Goal: Entertainment & Leisure: Consume media (video, audio)

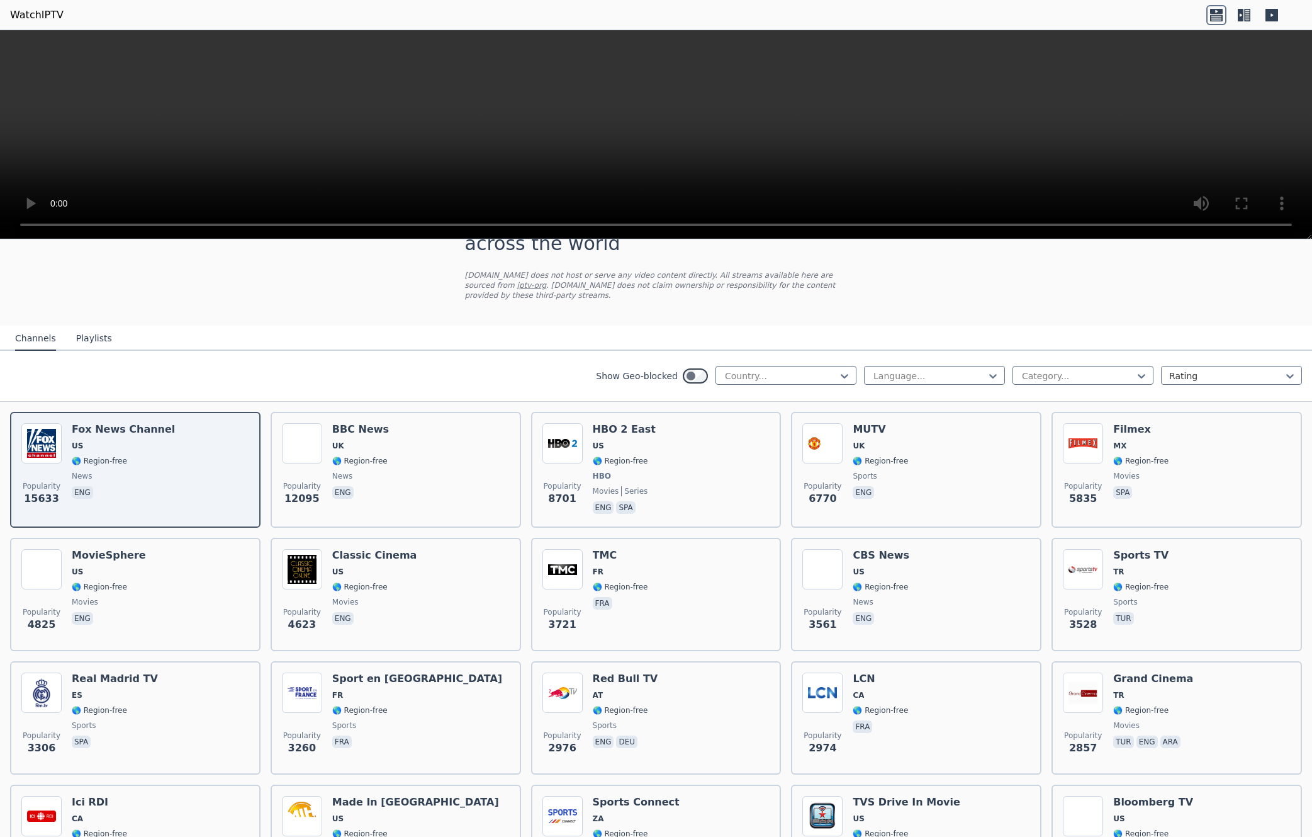
scroll to position [51, 0]
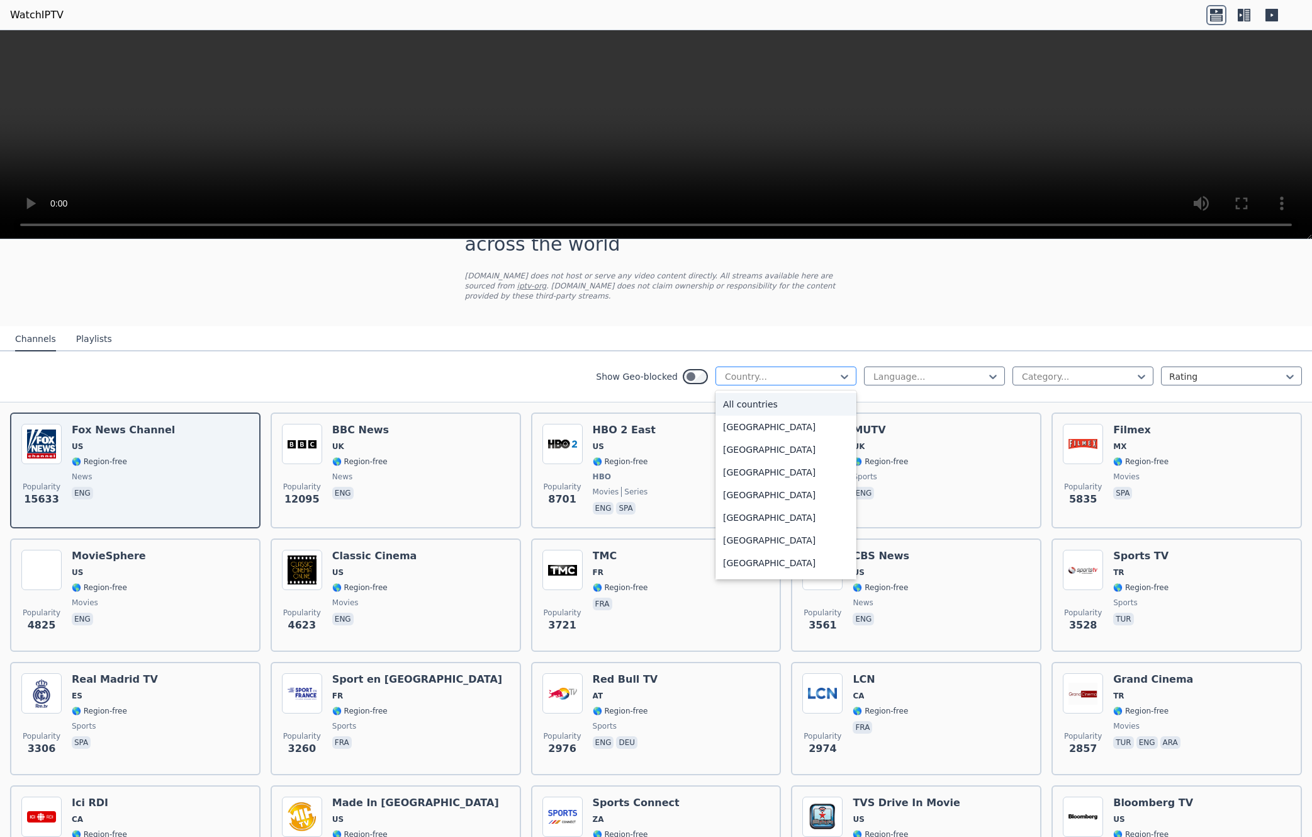
click at [837, 376] on div at bounding box center [781, 376] width 115 height 13
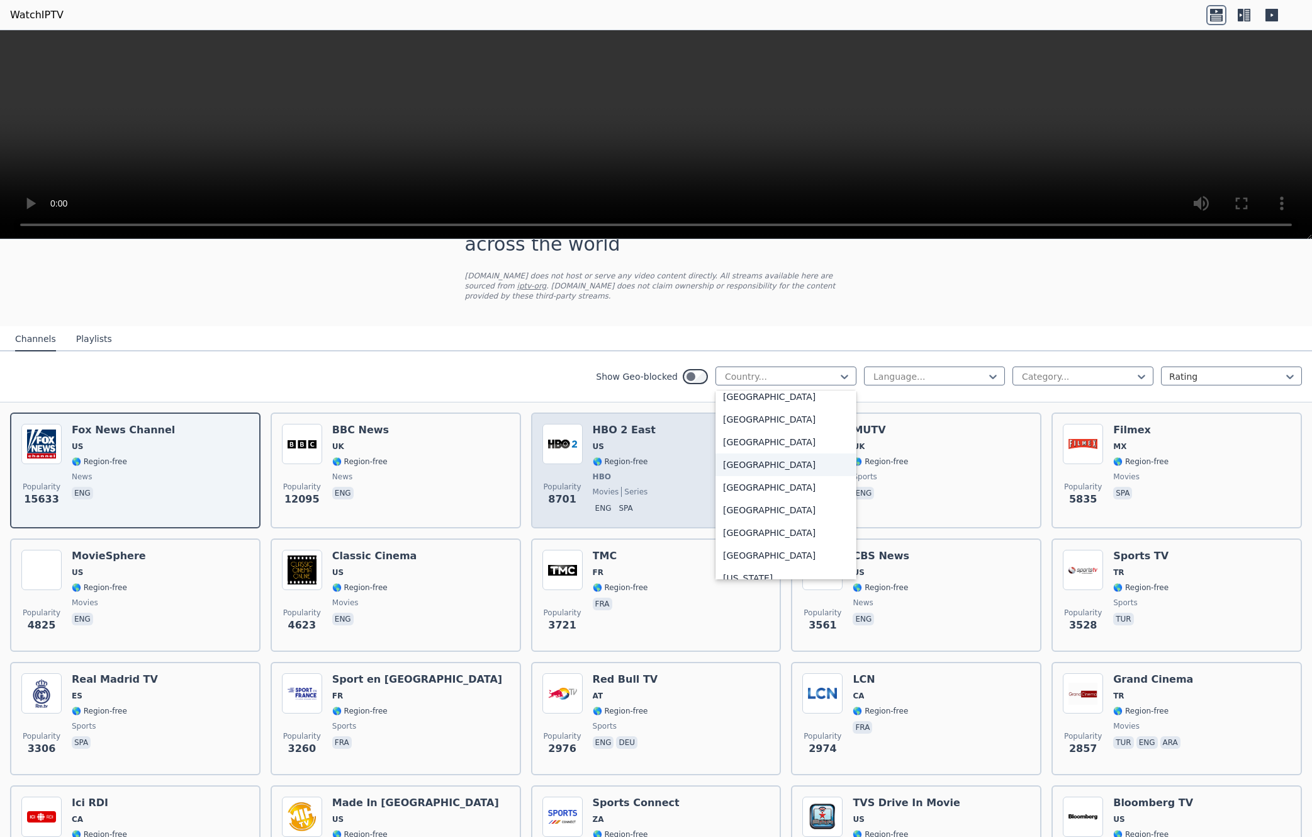
click at [765, 470] on div "[GEOGRAPHIC_DATA]" at bounding box center [786, 464] width 141 height 23
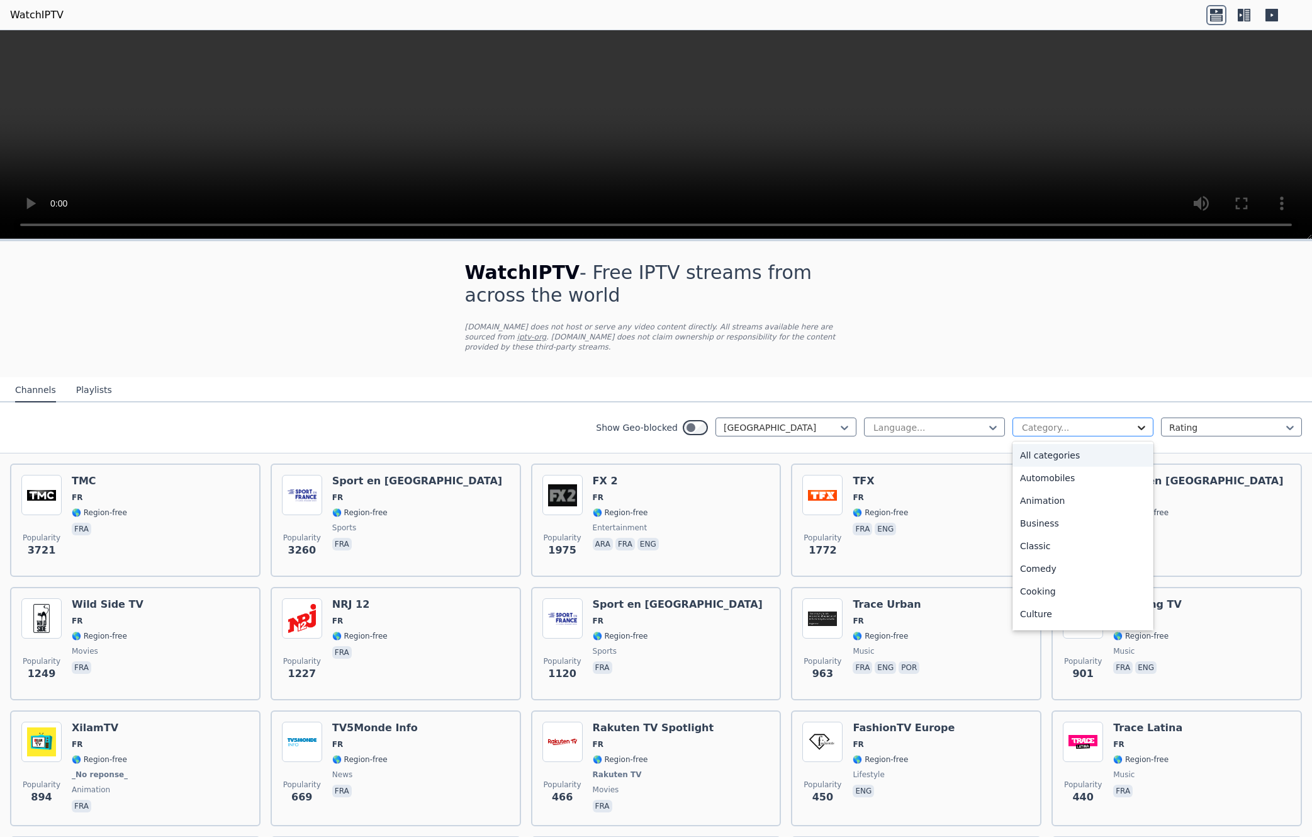
click at [1145, 427] on icon at bounding box center [1142, 427] width 13 height 13
click at [1037, 573] on div "Sports" at bounding box center [1083, 571] width 141 height 23
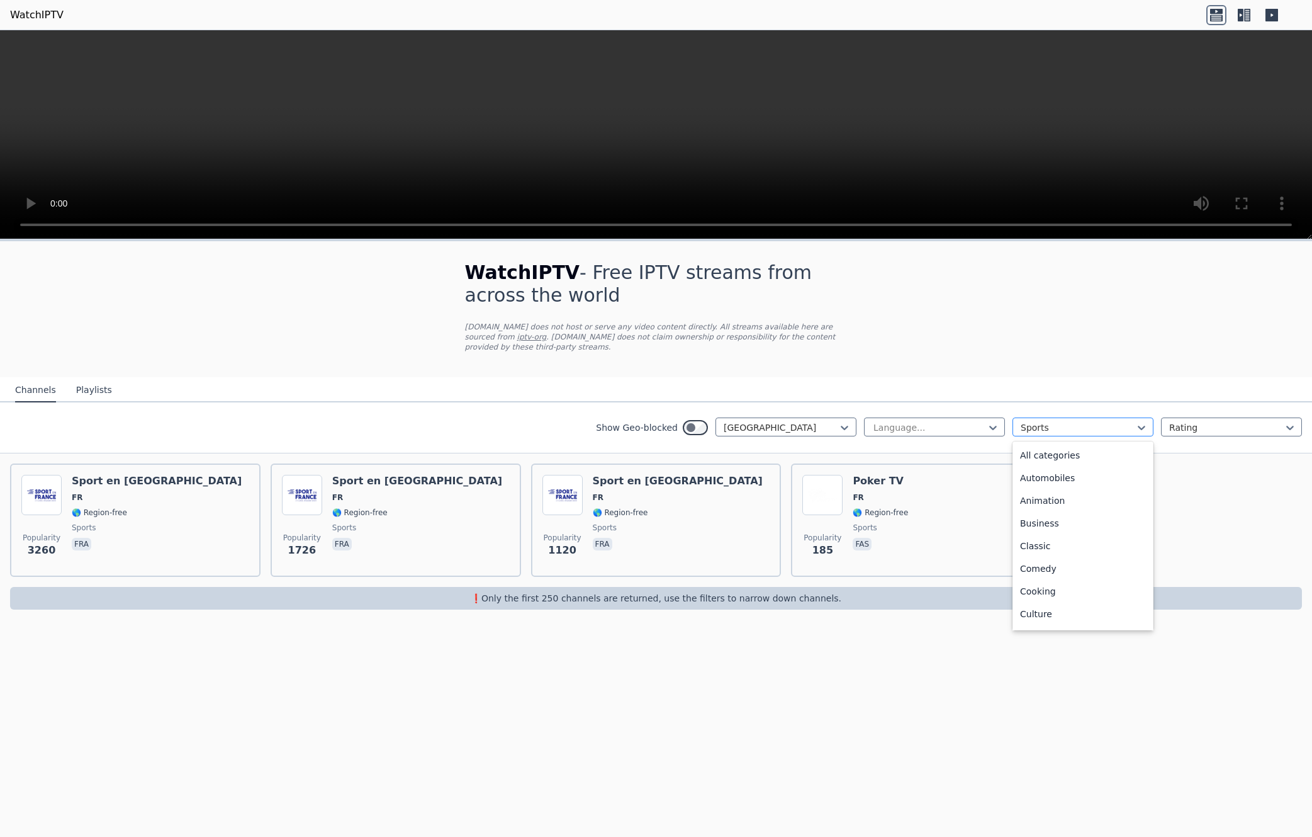
scroll to position [388, 0]
click at [1063, 429] on div at bounding box center [1078, 427] width 115 height 13
click at [1065, 451] on div "All categories" at bounding box center [1083, 455] width 141 height 23
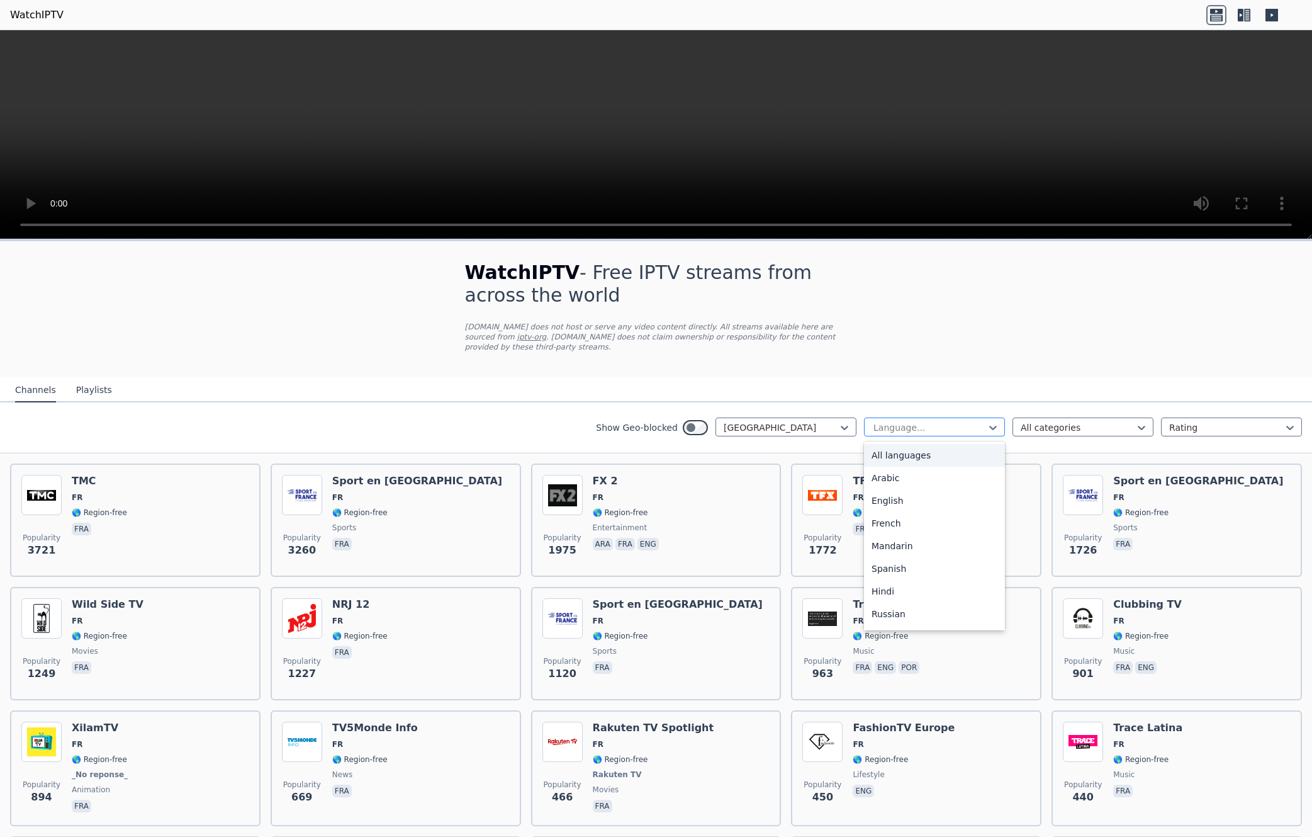
click at [920, 429] on div at bounding box center [929, 427] width 115 height 13
click at [928, 531] on div "French" at bounding box center [934, 523] width 141 height 23
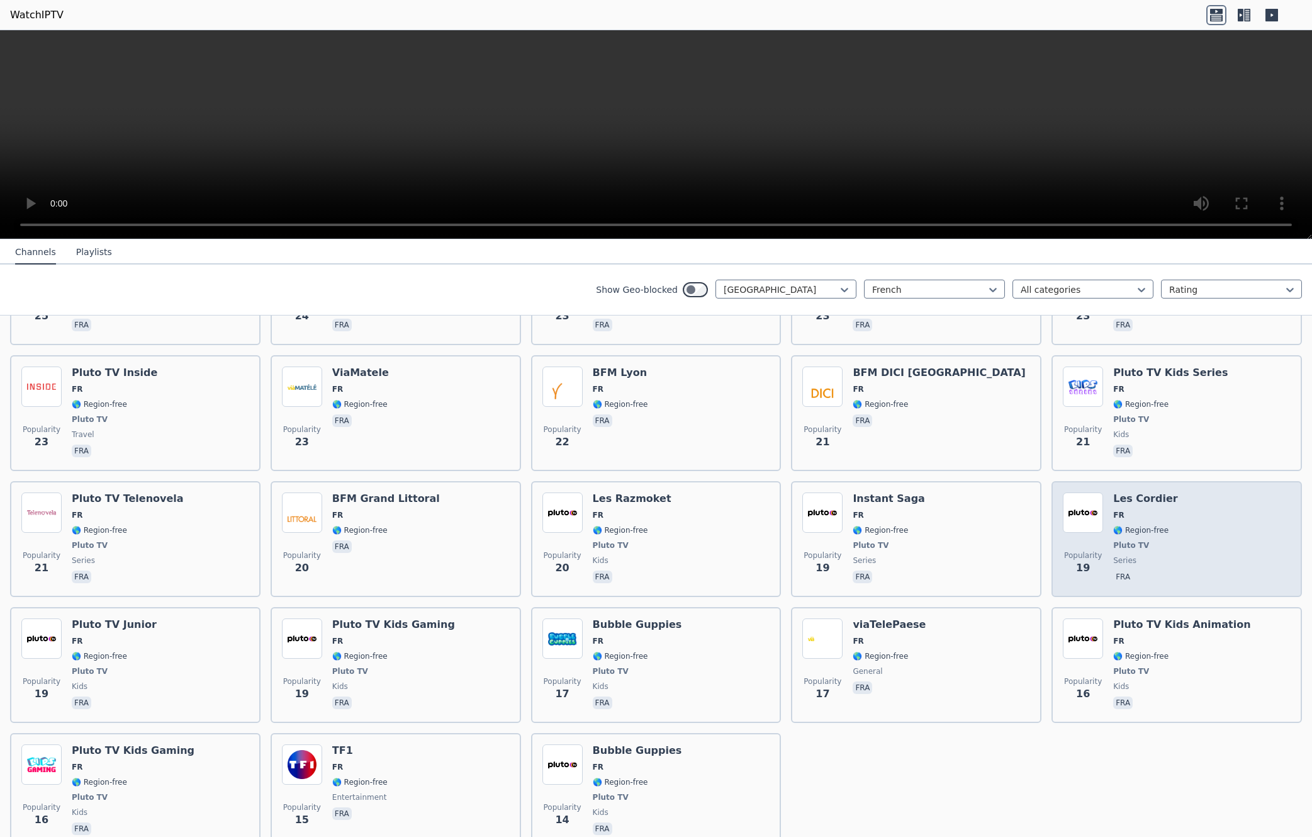
scroll to position [3693, 0]
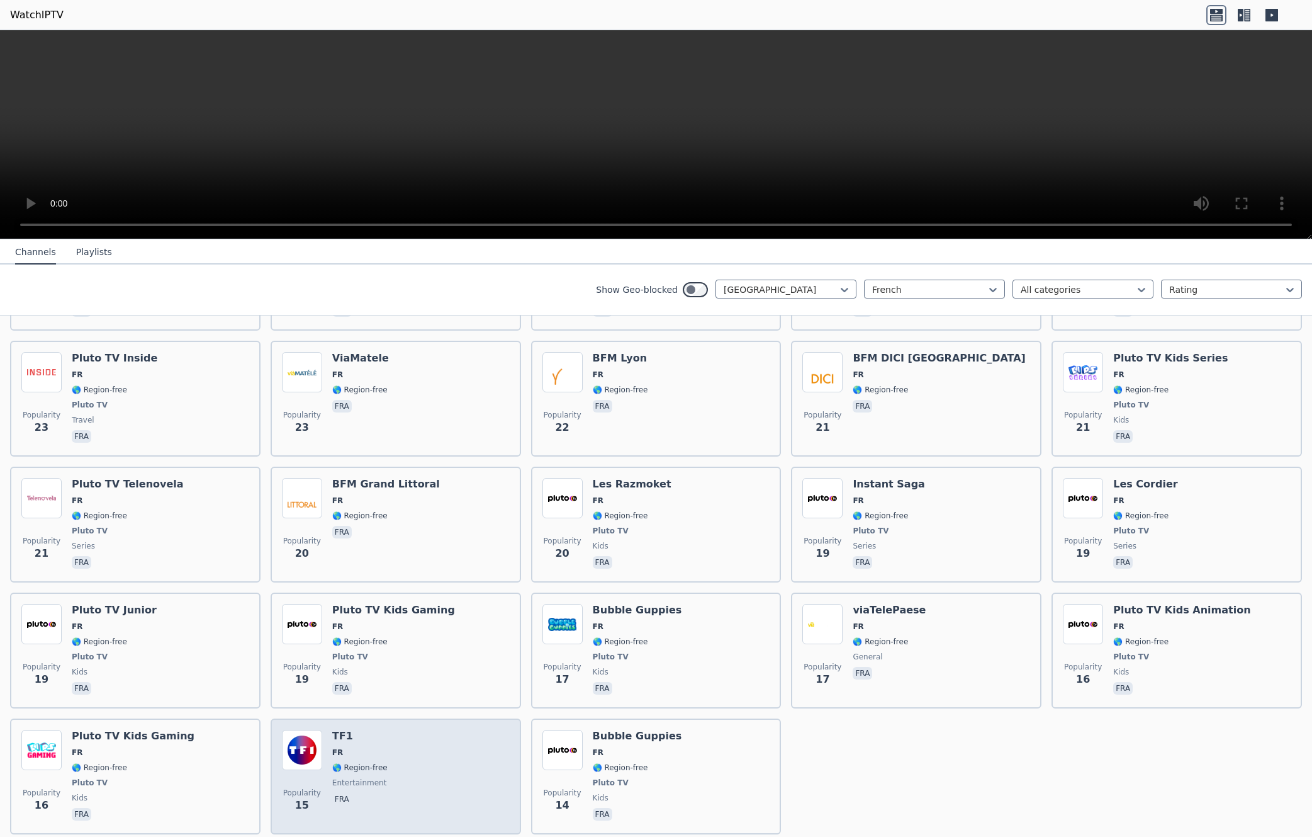
click at [341, 730] on h6 "TF1" at bounding box center [359, 736] width 55 height 13
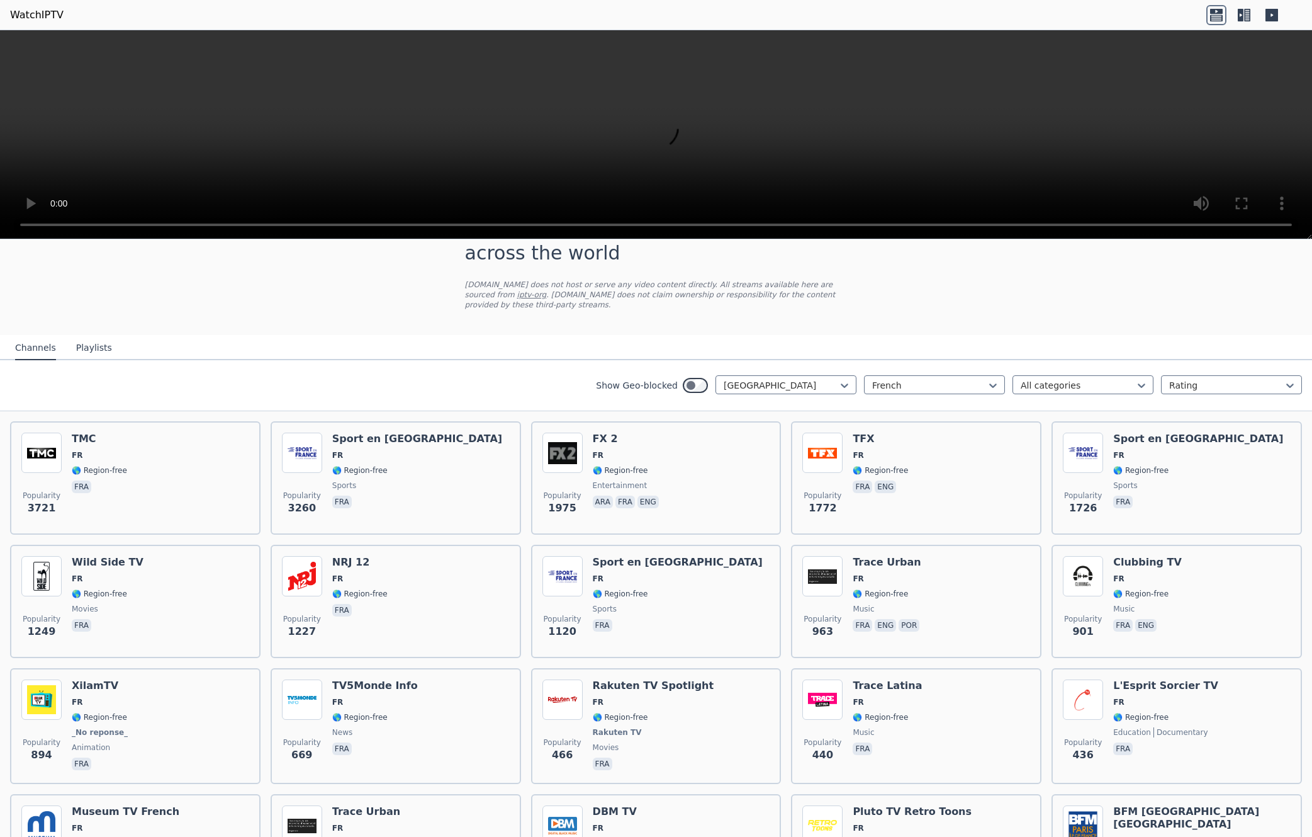
scroll to position [9, 0]
